Goal: Transaction & Acquisition: Purchase product/service

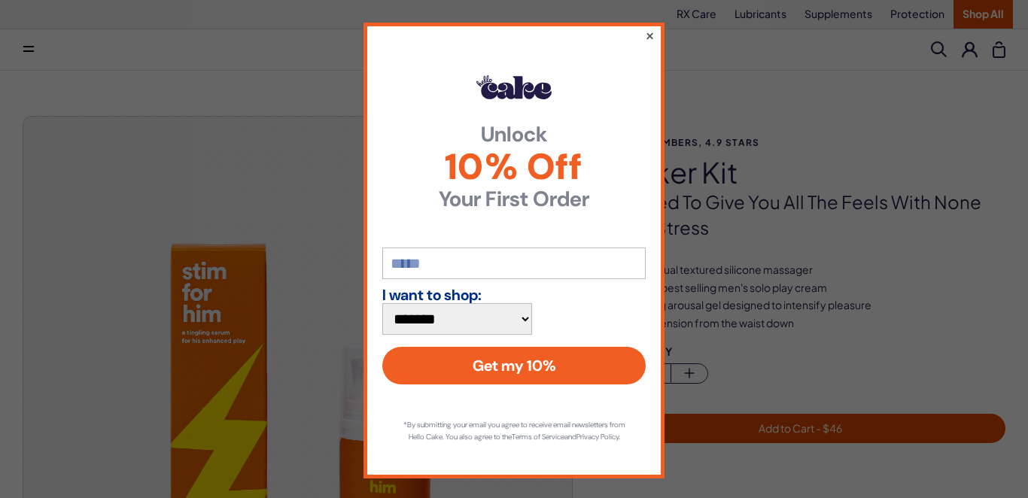
click at [651, 40] on button "×" at bounding box center [650, 35] width 10 height 18
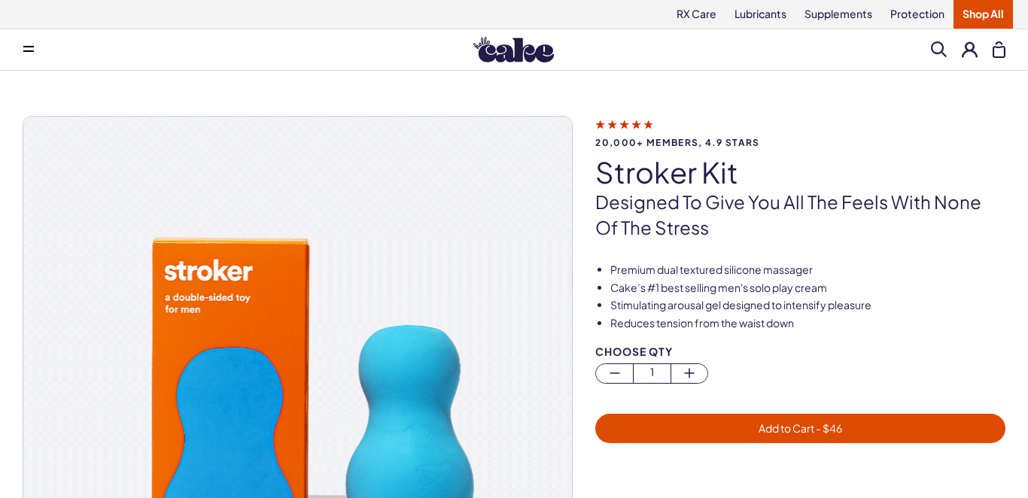
click at [957, 12] on link "Shop All" at bounding box center [982, 14] width 59 height 29
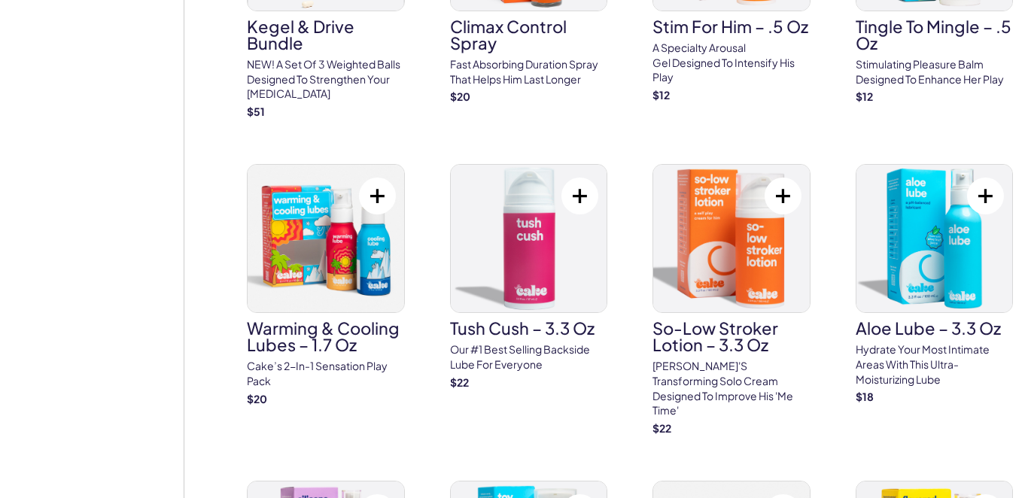
scroll to position [1979, 0]
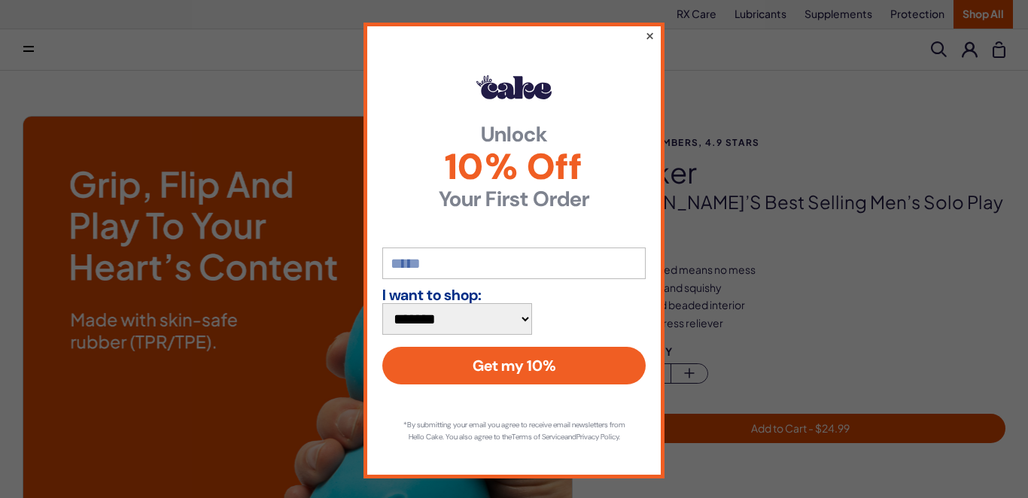
click at [651, 41] on button "×" at bounding box center [650, 35] width 10 height 18
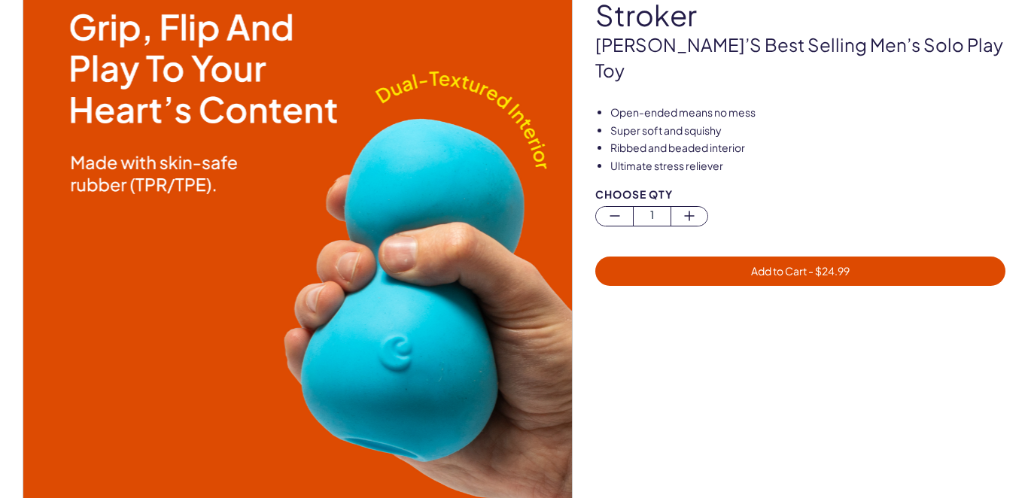
scroll to position [219, 0]
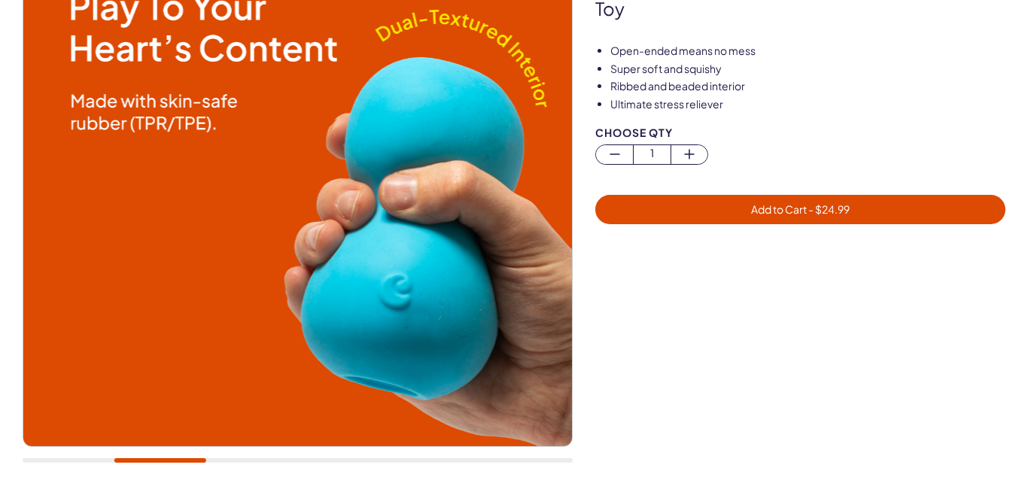
click at [306, 468] on div at bounding box center [298, 188] width 550 height 582
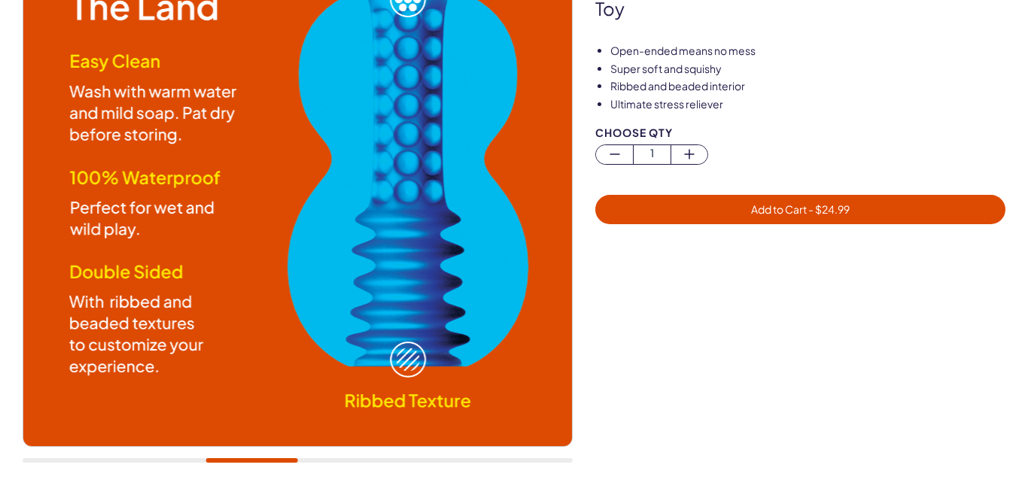
drag, startPoint x: 303, startPoint y: 464, endPoint x: 385, endPoint y: 466, distance: 82.0
click at [385, 466] on div at bounding box center [298, 188] width 550 height 582
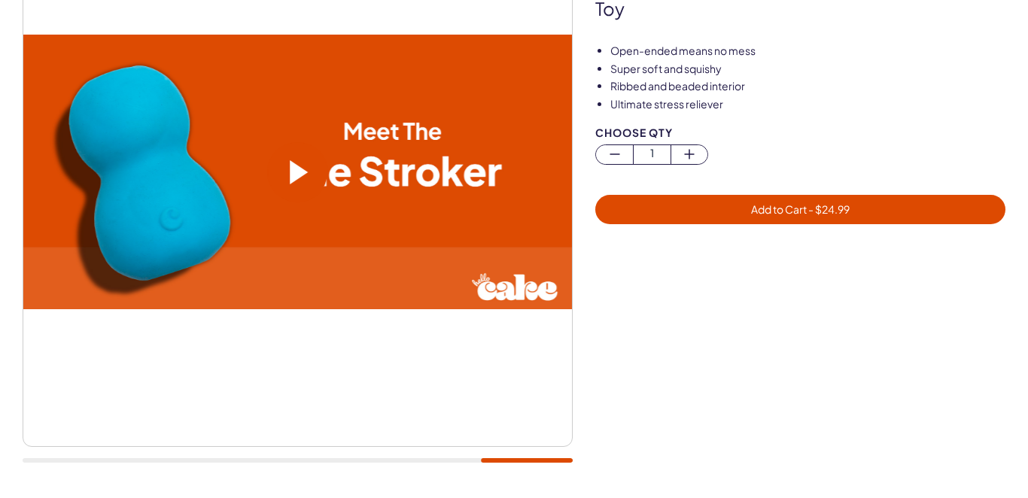
click at [558, 450] on div at bounding box center [298, 188] width 550 height 582
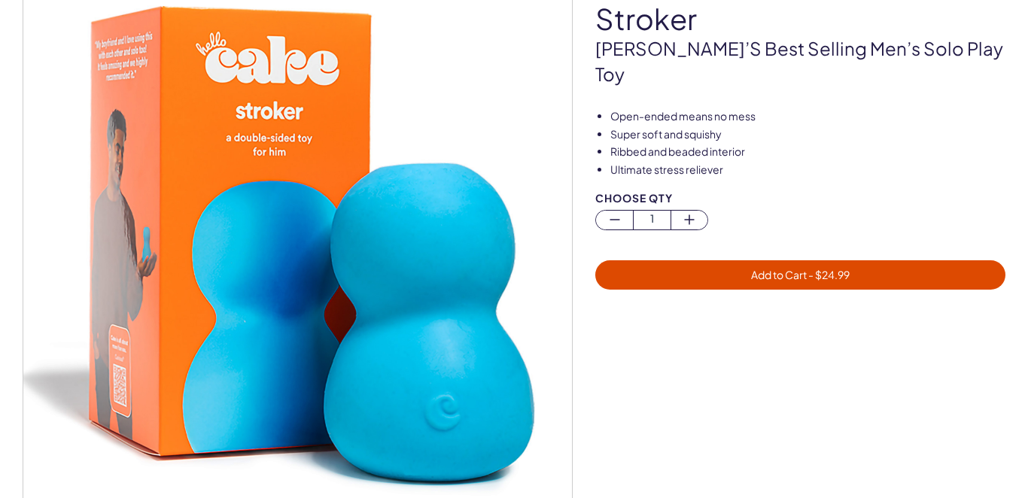
scroll to position [74, 0]
